Goal: Task Accomplishment & Management: Manage account settings

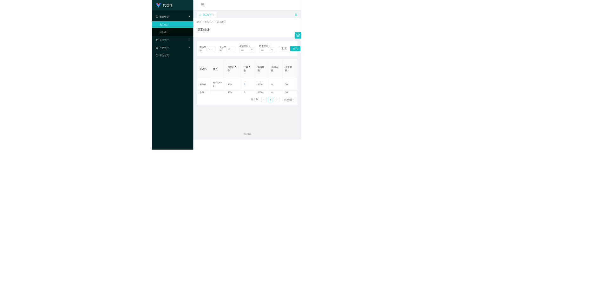
scroll to position [0, 23]
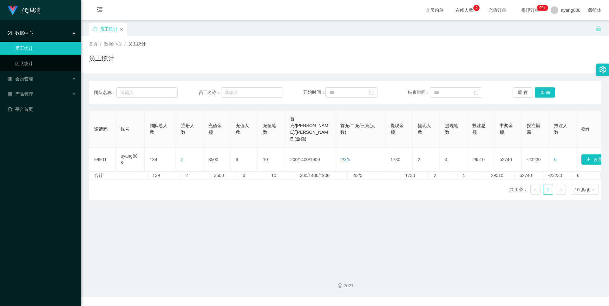
click at [23, 35] on span "数据中心" at bounding box center [20, 32] width 25 height 5
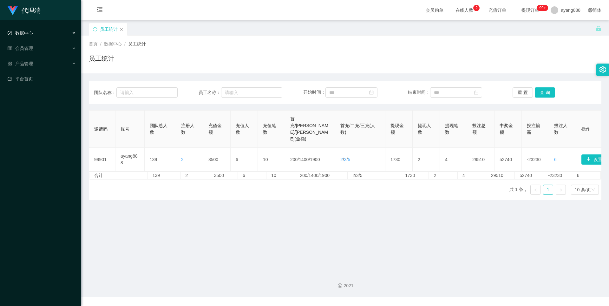
click at [29, 40] on li "数据中心 员工统计 团队统计" at bounding box center [40, 34] width 81 height 14
click at [30, 49] on span "会员管理" at bounding box center [20, 48] width 25 height 5
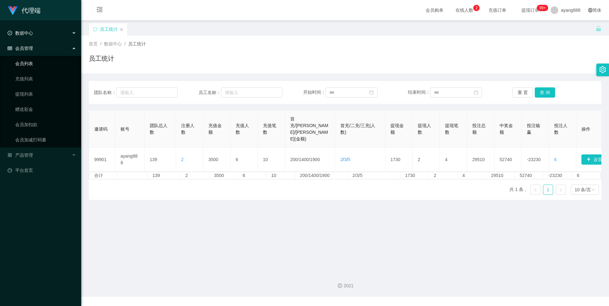
click at [30, 60] on link "会员列表" at bounding box center [45, 63] width 61 height 13
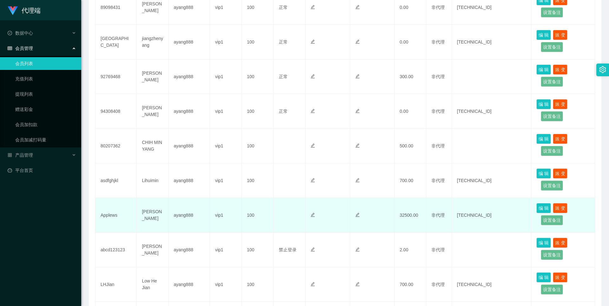
scroll to position [190, 0]
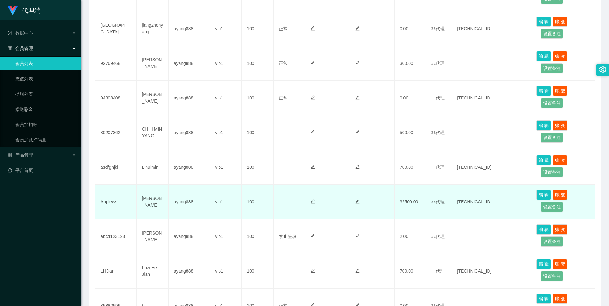
click at [563, 196] on button "账 变" at bounding box center [560, 194] width 15 height 10
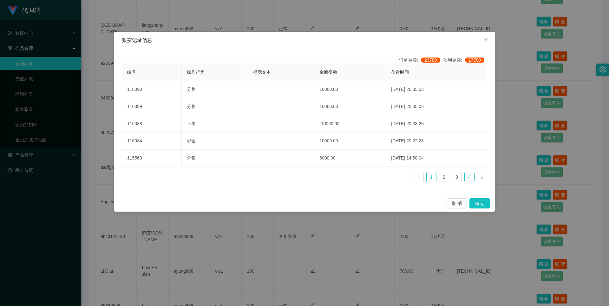
click at [474, 177] on link "4" at bounding box center [470, 177] width 10 height 10
click at [471, 178] on link "4" at bounding box center [470, 177] width 10 height 10
click at [458, 181] on link "3" at bounding box center [457, 177] width 10 height 10
click at [454, 180] on link "3" at bounding box center [457, 177] width 10 height 10
click at [447, 179] on link "2" at bounding box center [444, 177] width 10 height 10
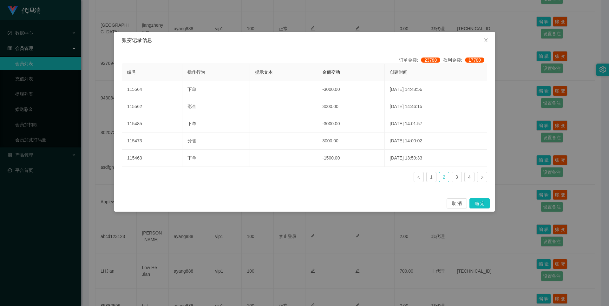
click at [437, 178] on ul "1 2 3 4" at bounding box center [451, 177] width 74 height 10
click at [432, 177] on link "1" at bounding box center [432, 177] width 10 height 10
click at [485, 204] on button "确 定" at bounding box center [480, 203] width 20 height 10
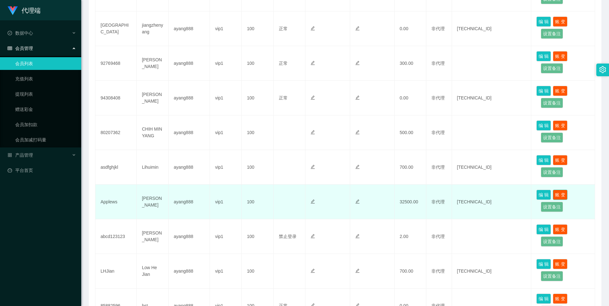
click at [563, 196] on button "账 变" at bounding box center [560, 194] width 15 height 10
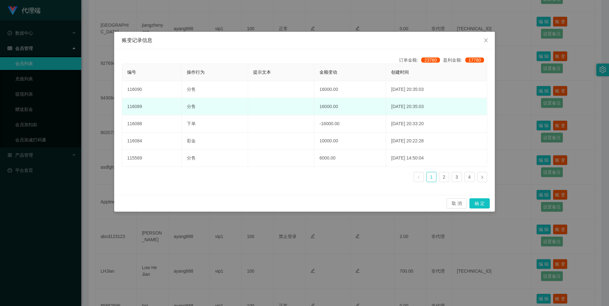
click at [356, 98] on td "16000.00" at bounding box center [350, 106] width 72 height 17
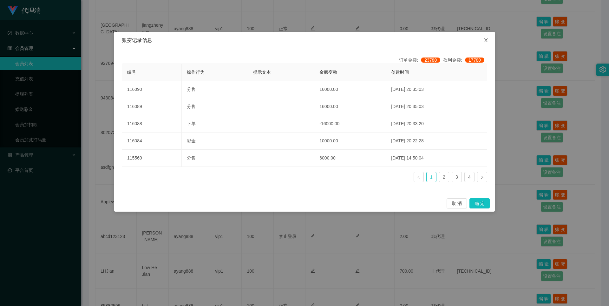
click at [488, 41] on icon "图标: close" at bounding box center [486, 40] width 5 height 5
